Goal: Information Seeking & Learning: Learn about a topic

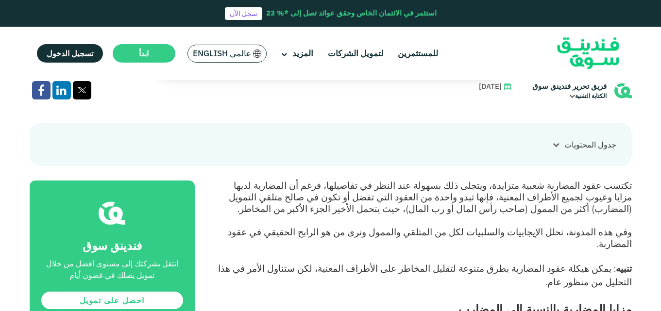
scroll to position [291, 0]
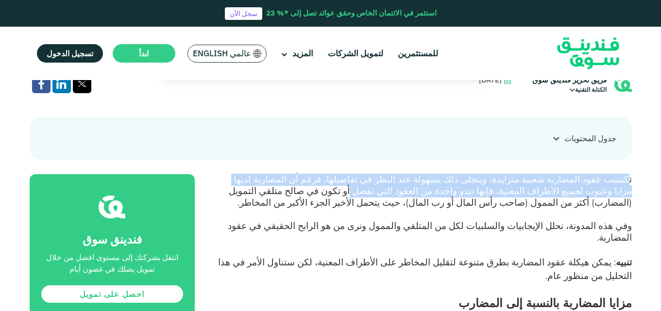
drag, startPoint x: 630, startPoint y: 178, endPoint x: 497, endPoint y: 198, distance: 134.5
click at [497, 198] on p "تكتسب عقود المضاربة شعبية متزايدة، ويتجلى ذلك بسهولة عند النظر في تفاصيلها، فرغ…" at bounding box center [424, 191] width 415 height 35
click at [526, 187] on span "تكتسب عقود المضاربة شعبية متزايدة، ويتجلى ذلك بسهولة عند النظر في تفاصيلها، فرغ…" at bounding box center [430, 191] width 403 height 34
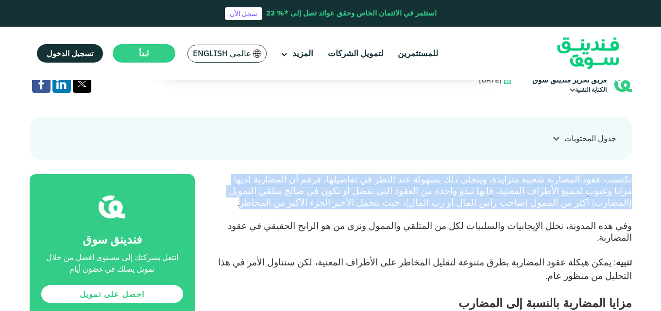
drag, startPoint x: 500, startPoint y: 204, endPoint x: 640, endPoint y: 183, distance: 141.1
copy span "تكتسب عقود المضاربة شعبية متزايدة، ويتجلى ذلك بسهولة عند النظر في تفاصيلها، فرغ…"
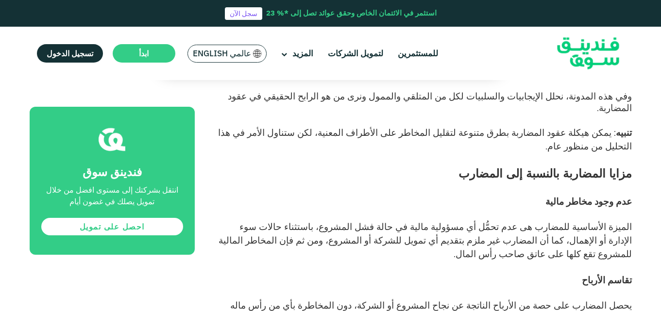
scroll to position [437, 0]
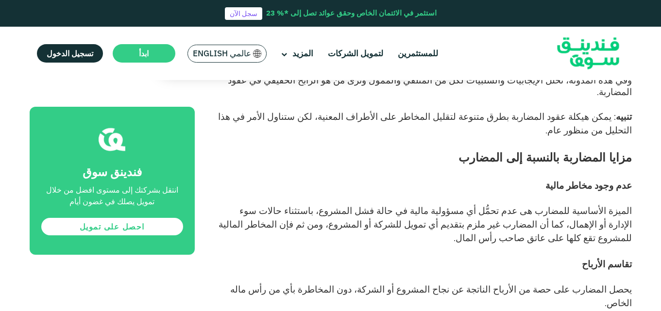
drag, startPoint x: 634, startPoint y: 183, endPoint x: 279, endPoint y: 192, distance: 354.6
copy span "الميزة الأساسية للمضارب هى عدم تحمُّل أي مسؤولية مالية في حالة فشل المشروع، باس…"
